Goal: Task Accomplishment & Management: Use online tool/utility

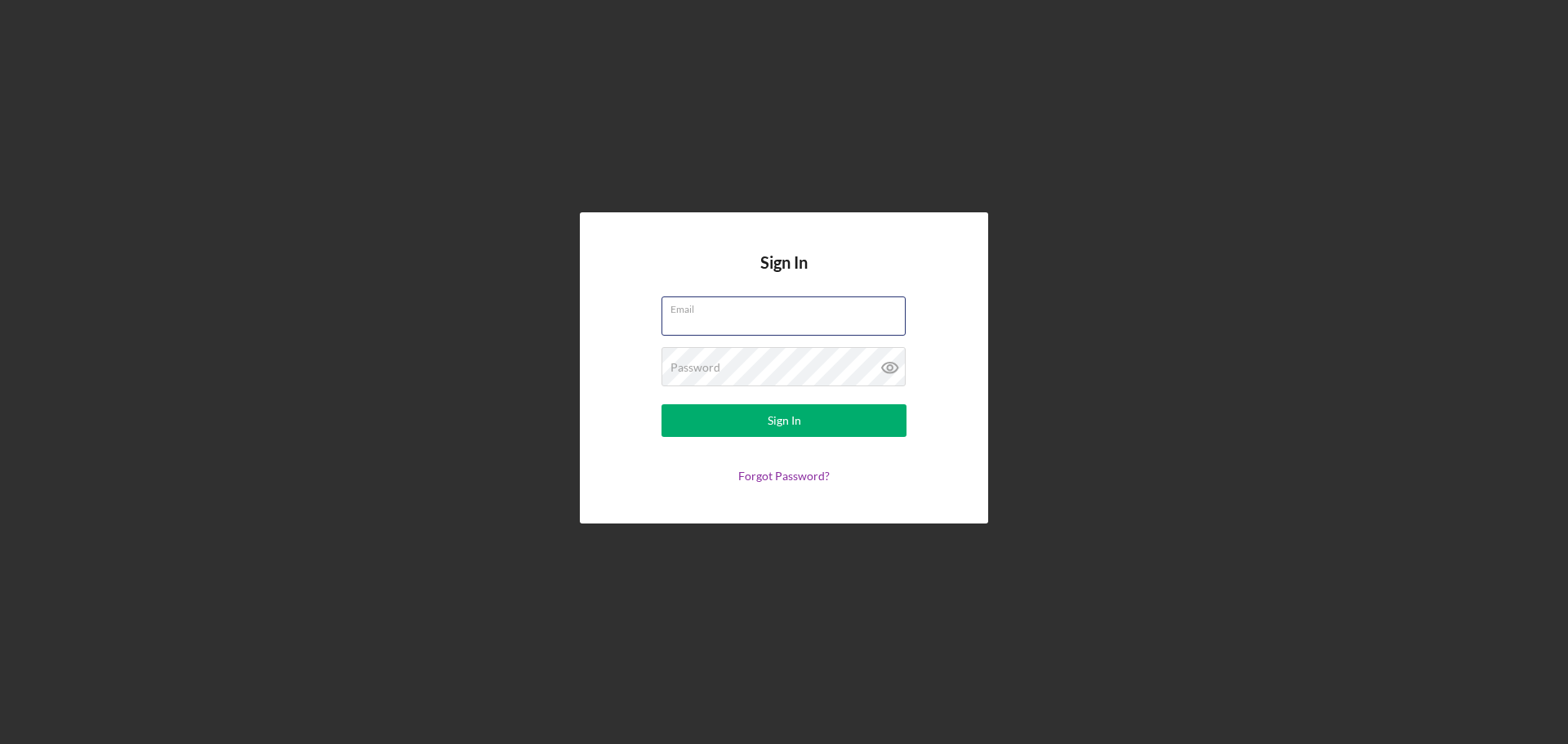
type input "[PERSON_NAME][EMAIL_ADDRESS][DOMAIN_NAME]"
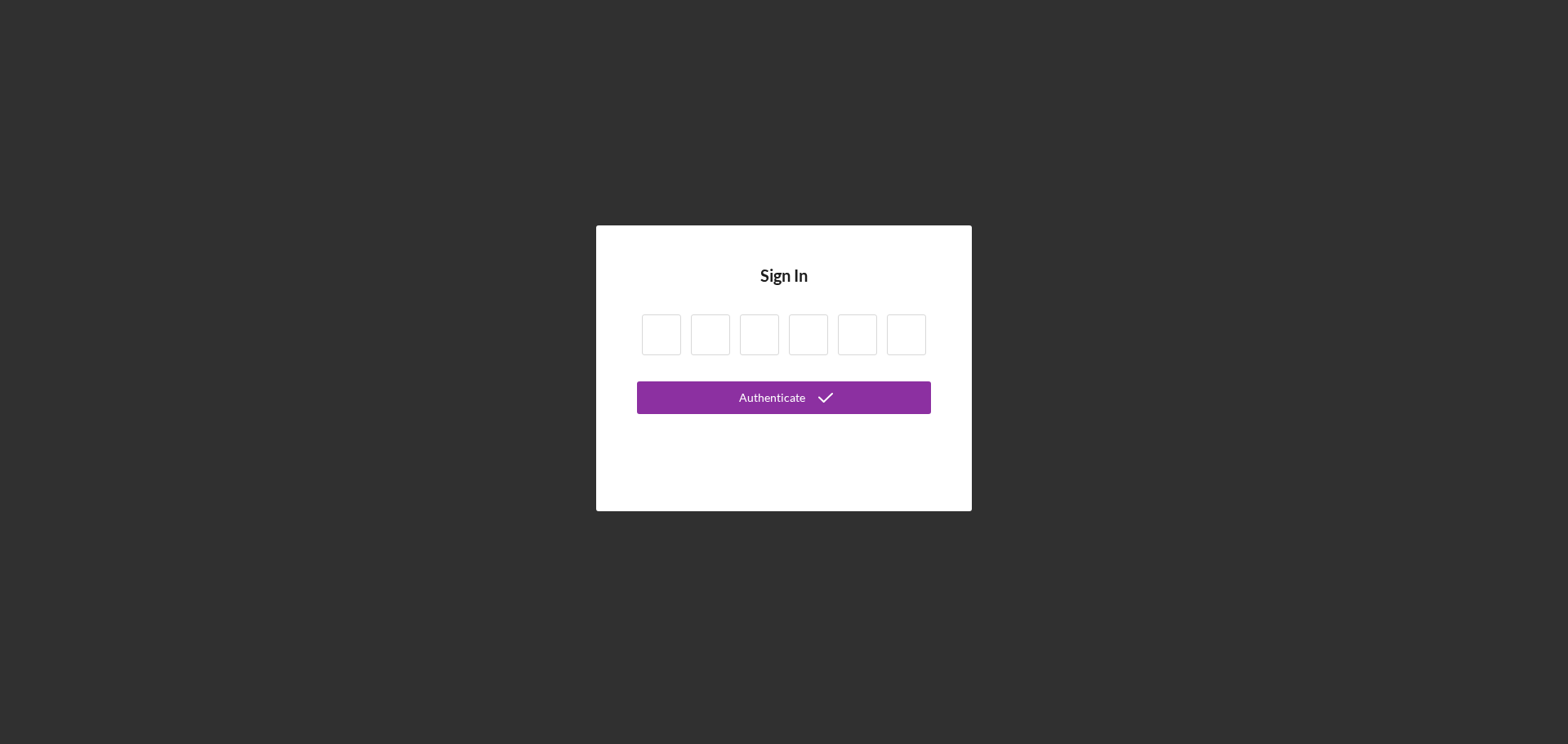
click at [660, 346] on input at bounding box center [661, 335] width 39 height 41
type input "3"
type input "9"
type input "3"
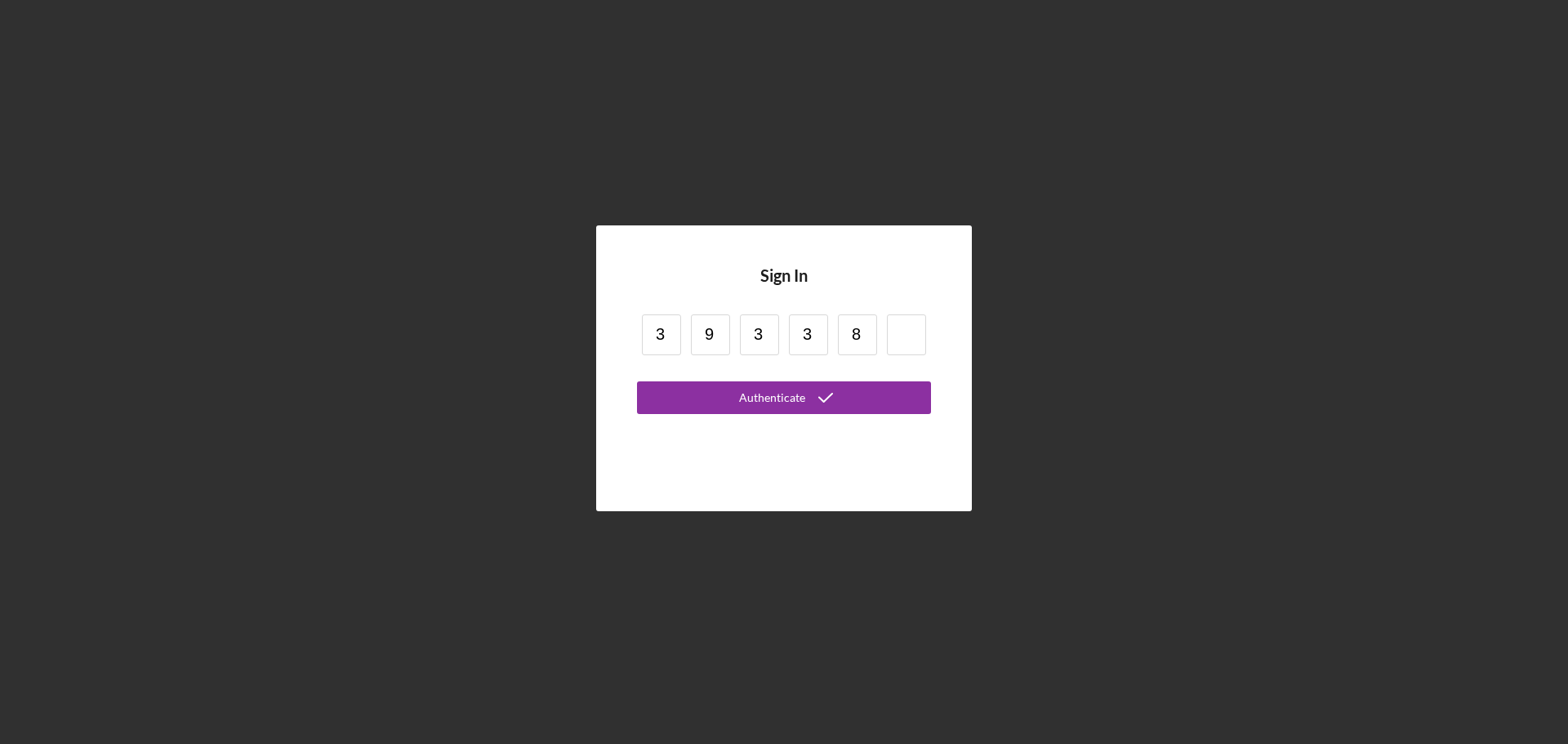
type input "8"
click at [637, 381] on button "Authenticate" at bounding box center [784, 397] width 294 height 33
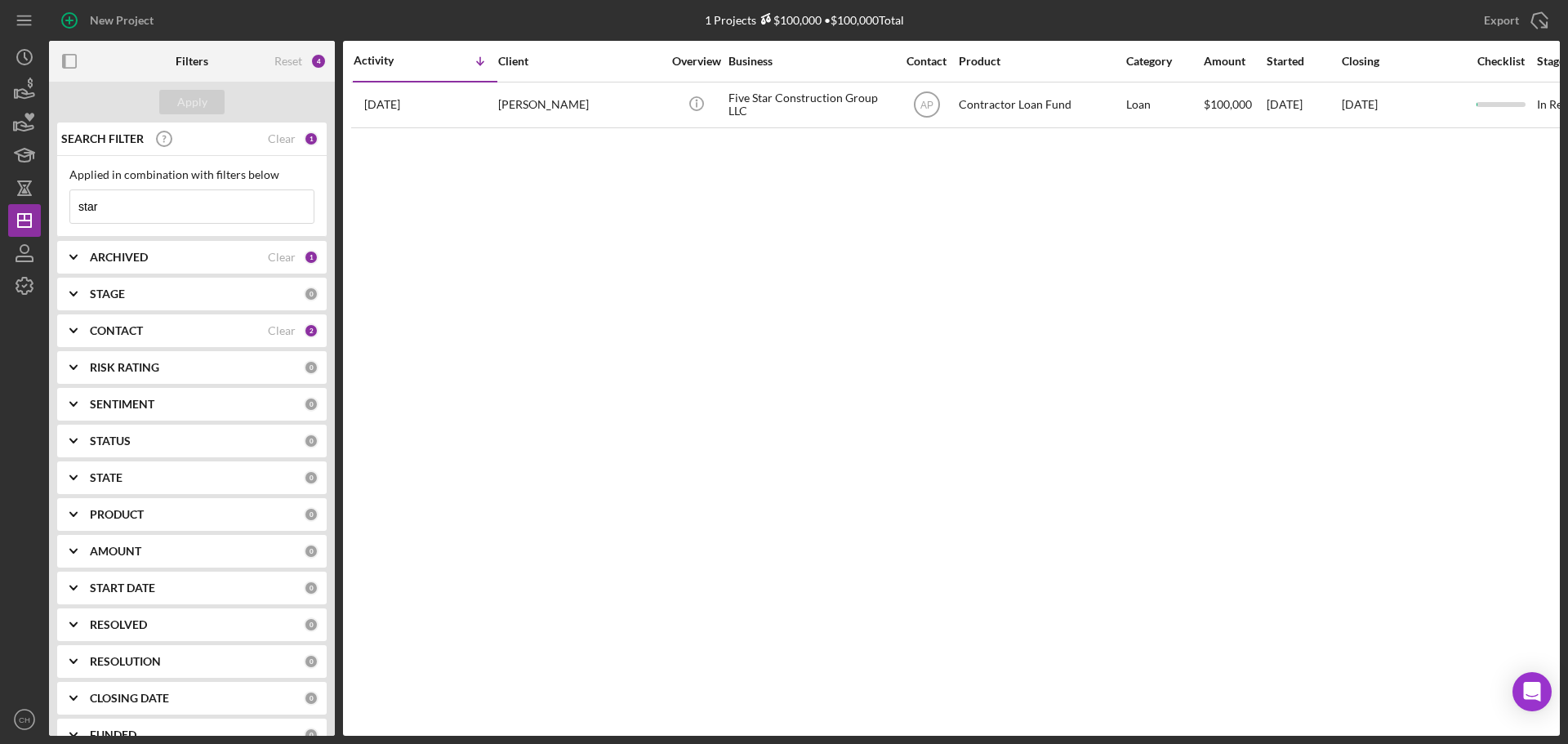
drag, startPoint x: 305, startPoint y: 56, endPoint x: 294, endPoint y: 66, distance: 14.9
click at [303, 57] on div "Reset 4" at bounding box center [301, 62] width 53 height 41
click at [294, 66] on div "Reset" at bounding box center [288, 62] width 28 height 13
click at [194, 209] on input at bounding box center [191, 207] width 243 height 33
type input "c"
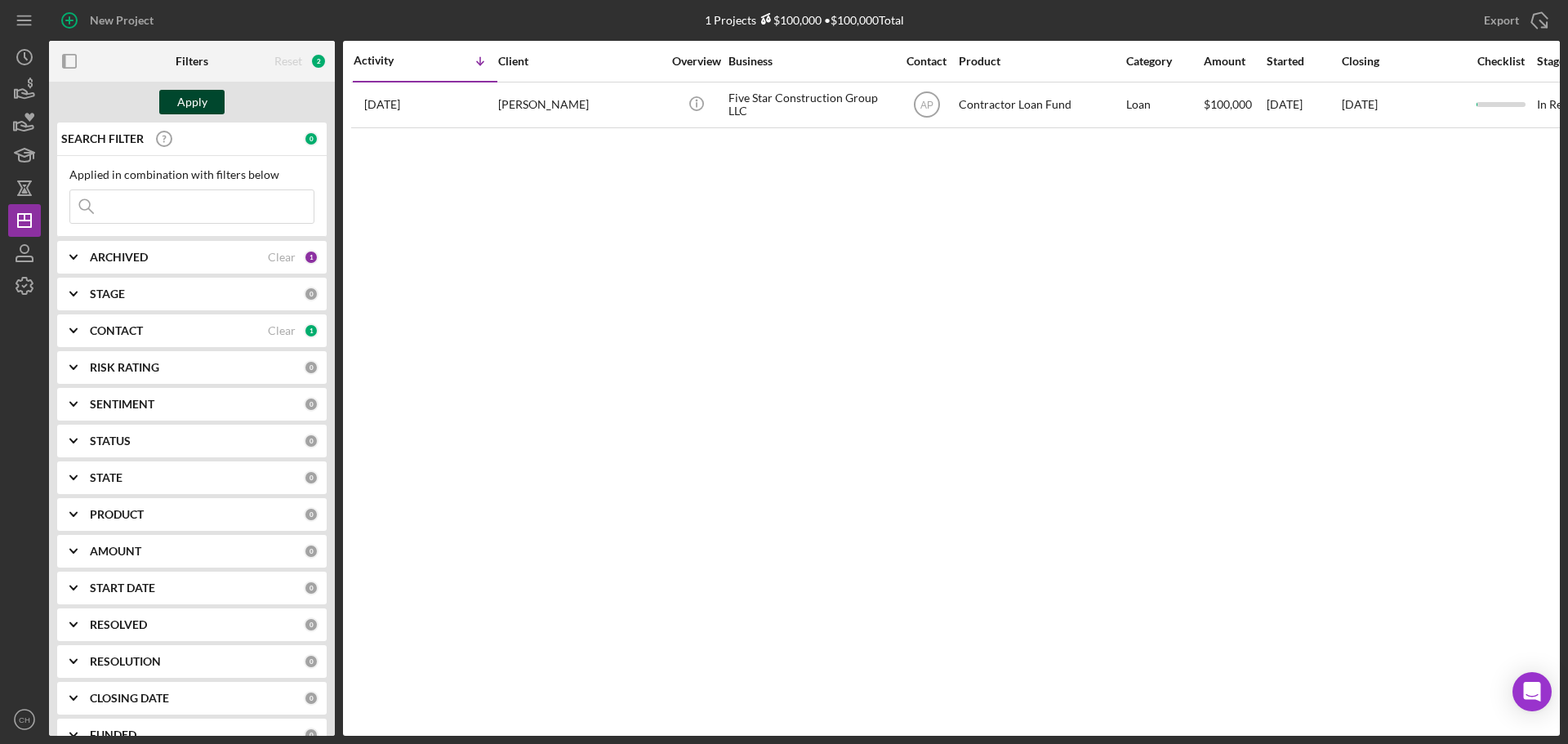
click at [211, 107] on button "Apply" at bounding box center [192, 102] width 66 height 25
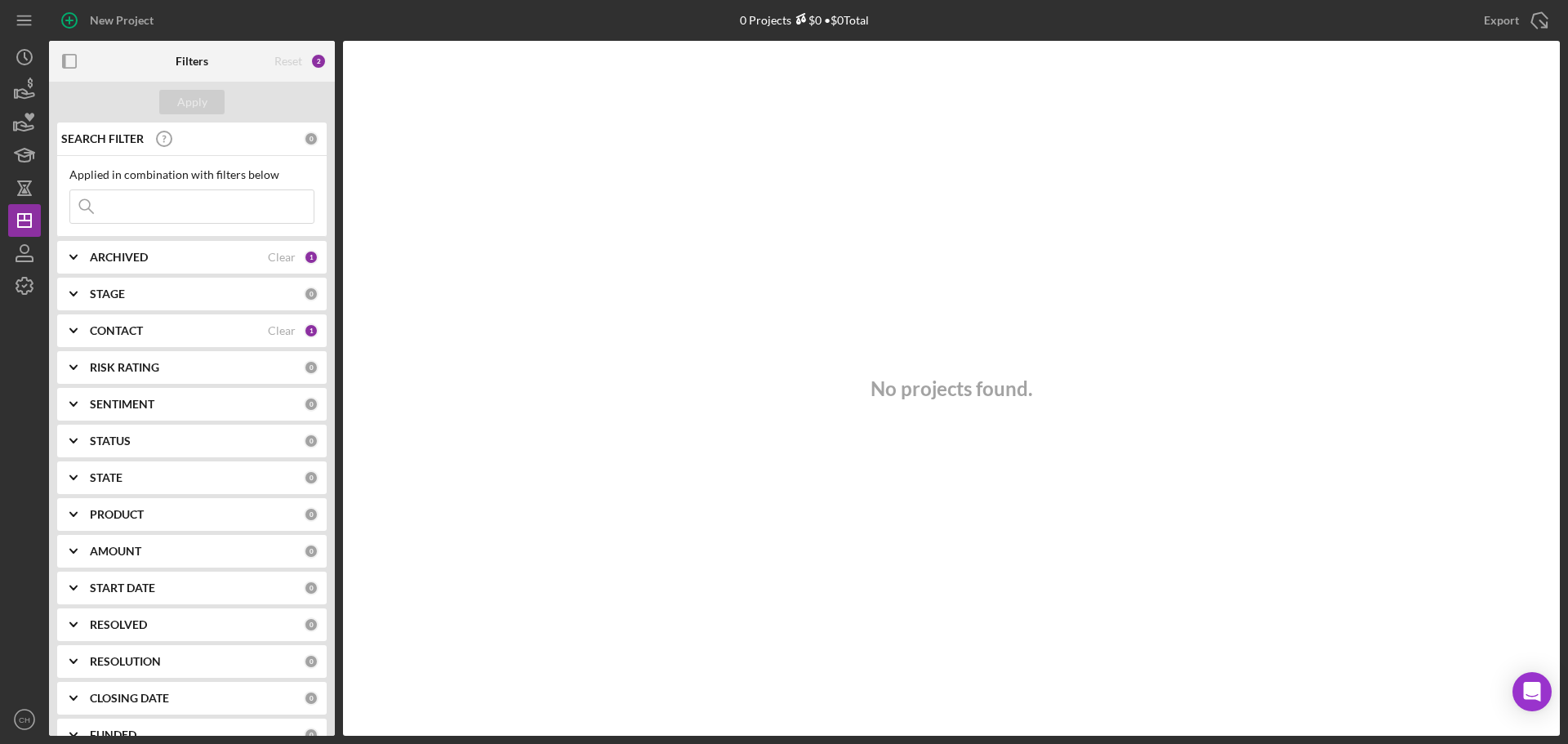
click at [315, 55] on div "2" at bounding box center [319, 62] width 16 height 16
click at [320, 58] on div "2" at bounding box center [319, 62] width 16 height 16
click at [304, 259] on div "1" at bounding box center [311, 257] width 15 height 15
click at [184, 430] on div "CONTACT Clear 1" at bounding box center [204, 438] width 228 height 15
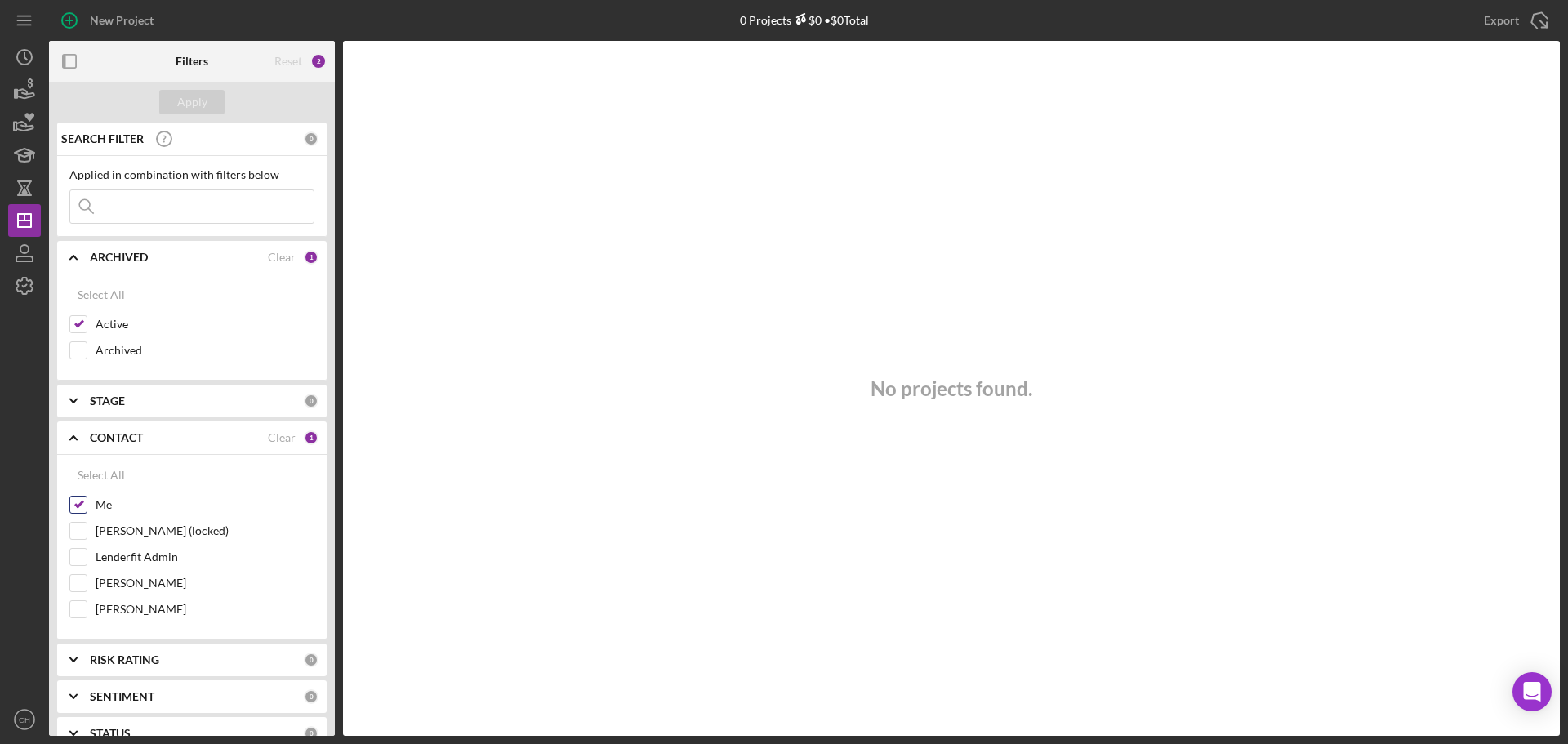
click at [81, 508] on input "Me" at bounding box center [78, 504] width 16 height 16
checkbox input "false"
click at [205, 101] on div "Apply" at bounding box center [192, 102] width 30 height 25
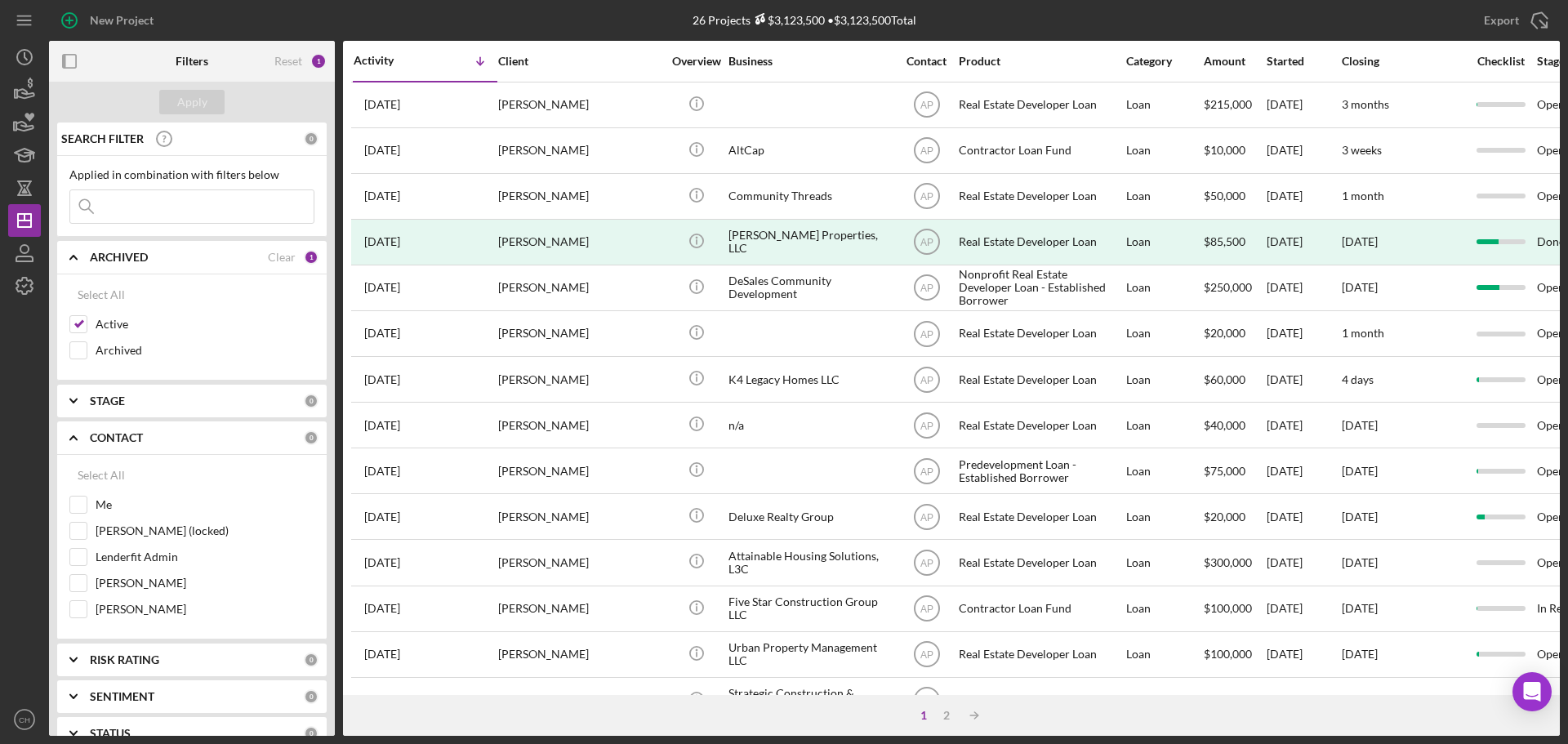
click at [140, 217] on input at bounding box center [191, 207] width 243 height 33
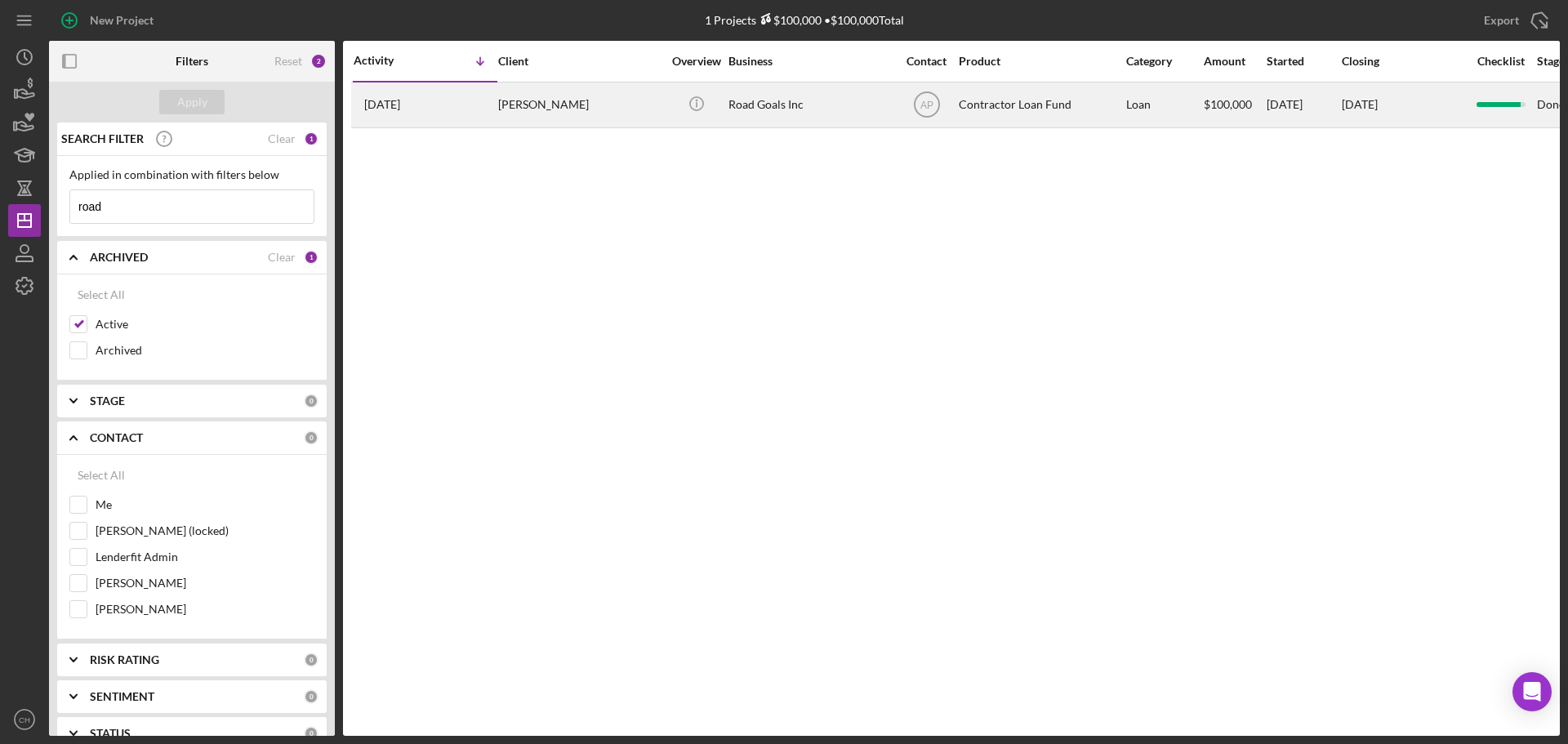
type input "road"
click at [471, 118] on div "[DATE] [PERSON_NAME]" at bounding box center [425, 104] width 143 height 44
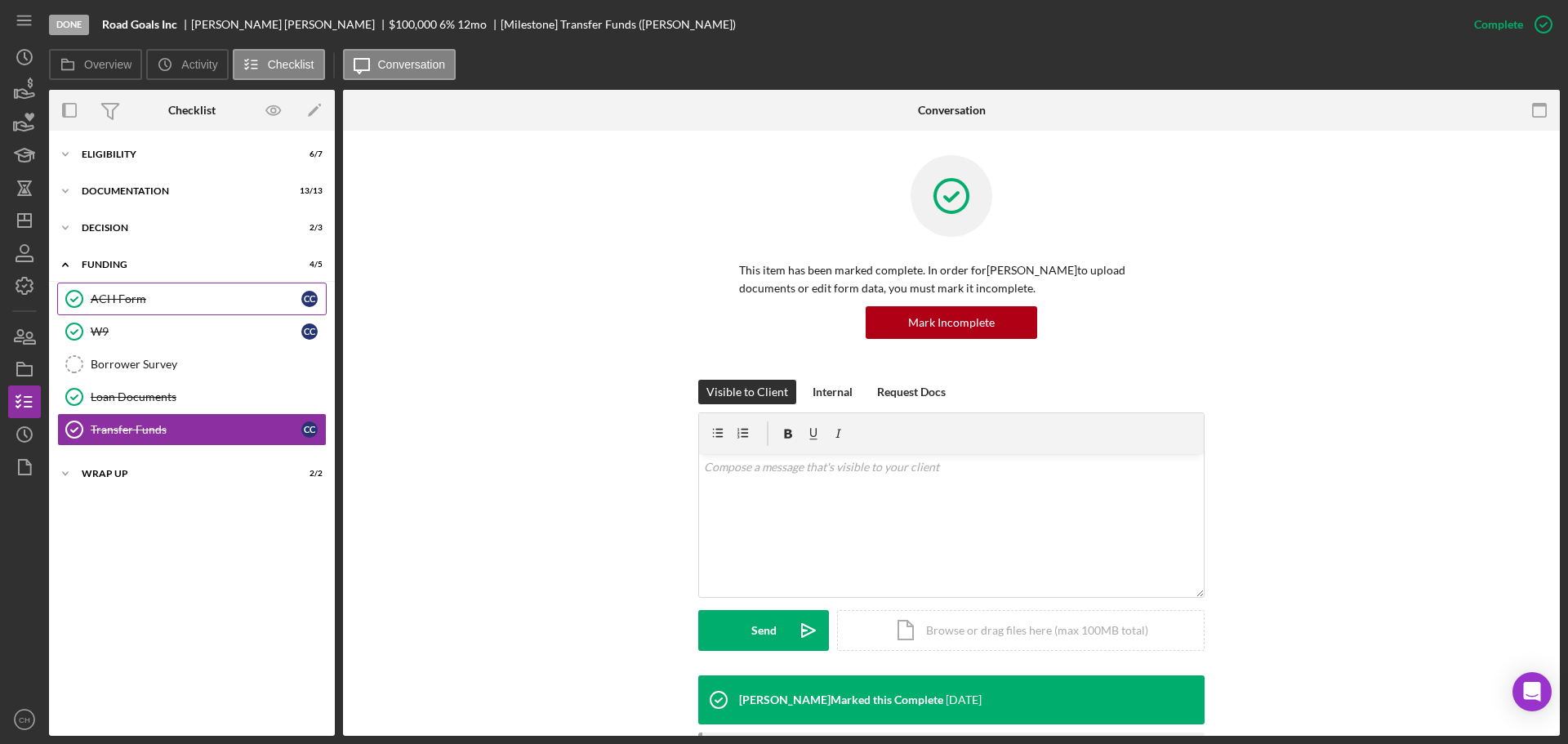
click at [209, 287] on link "ACH Form ACH Form C C" at bounding box center [192, 299] width 269 height 33
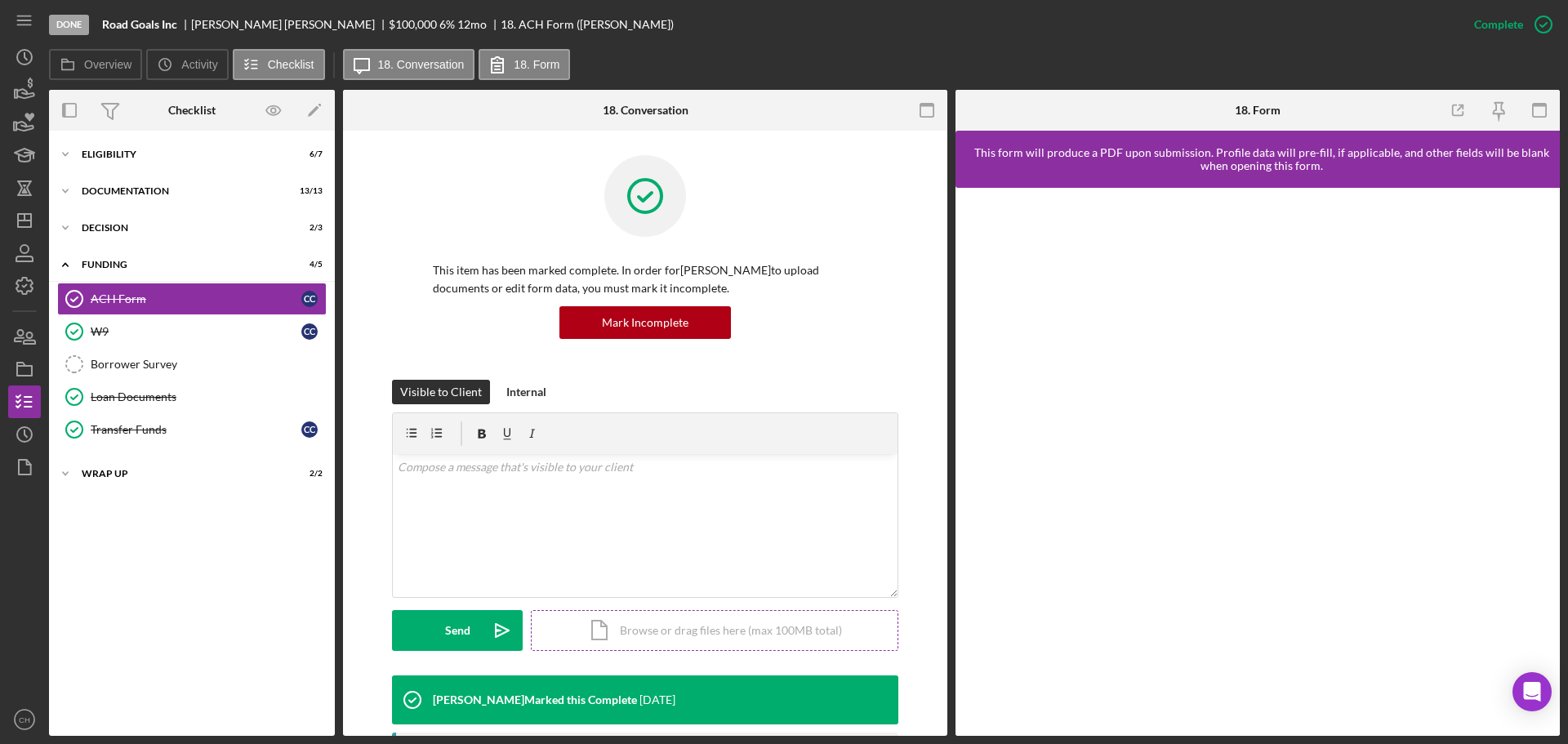
scroll to position [455, 0]
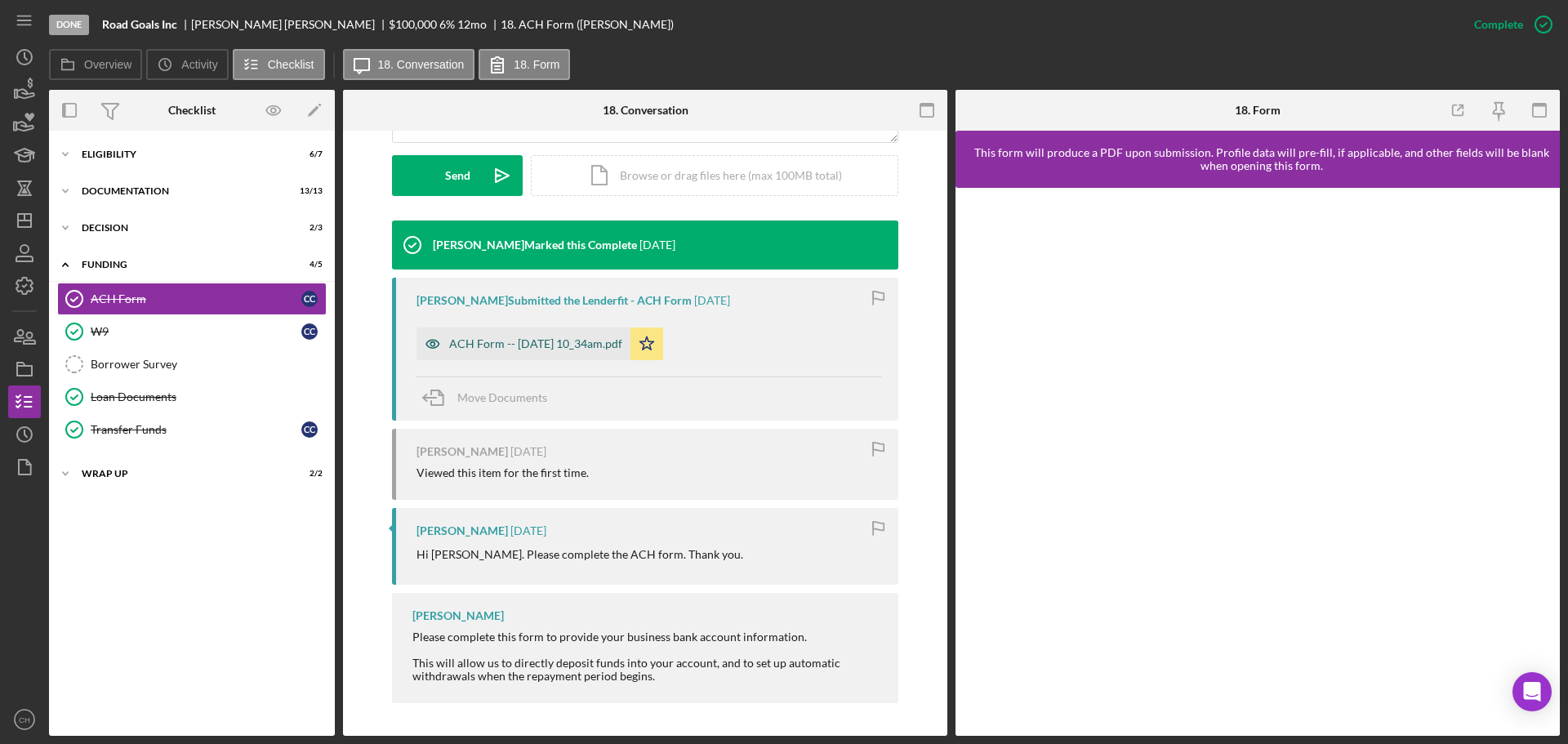
click at [600, 342] on div "ACH Form -- [DATE] 10_34am.pdf" at bounding box center [536, 344] width 173 height 13
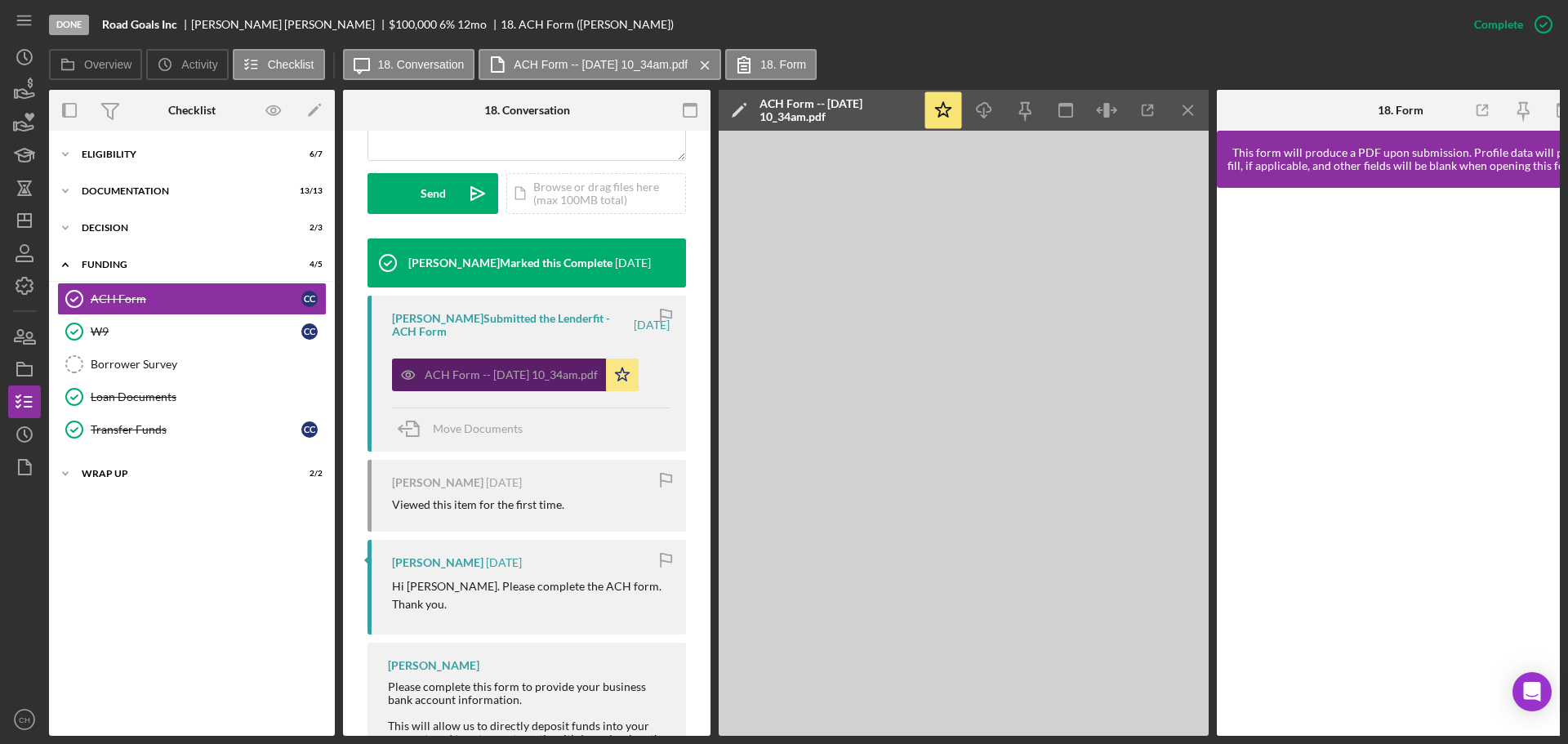
scroll to position [473, 0]
